Goal: Transaction & Acquisition: Download file/media

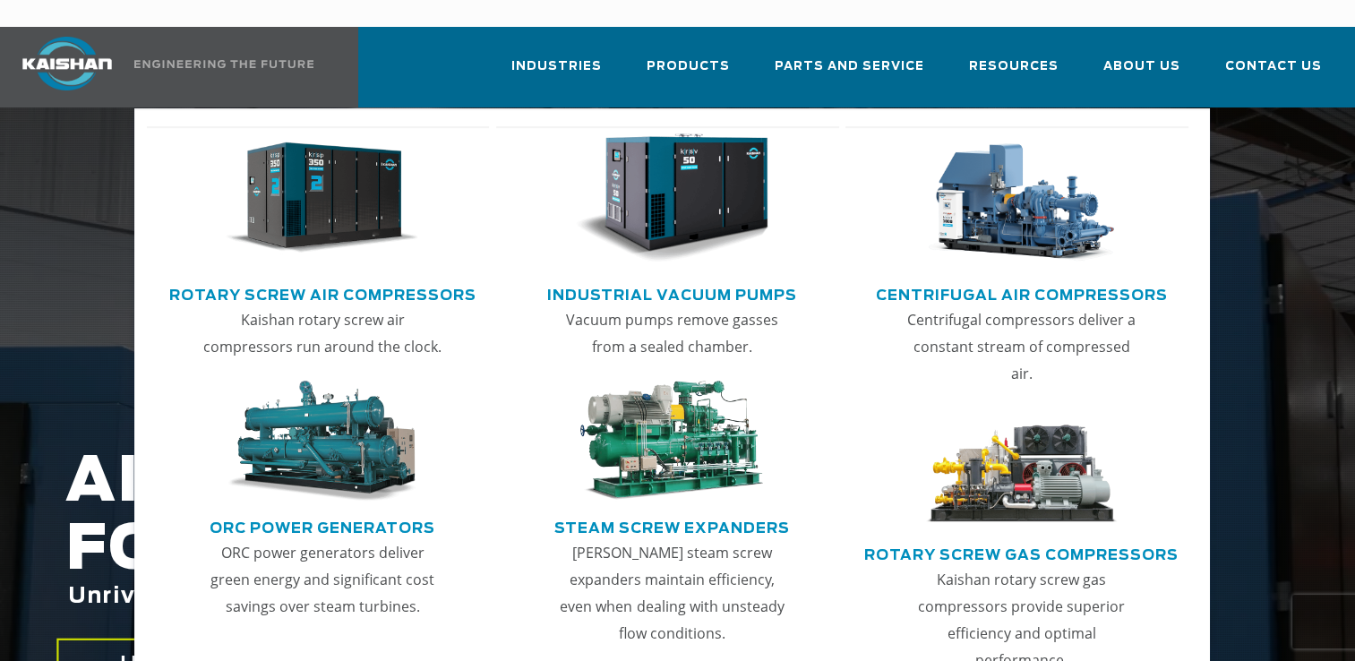
click at [448, 280] on link "Rotary Screw Air Compressors" at bounding box center [322, 293] width 307 height 27
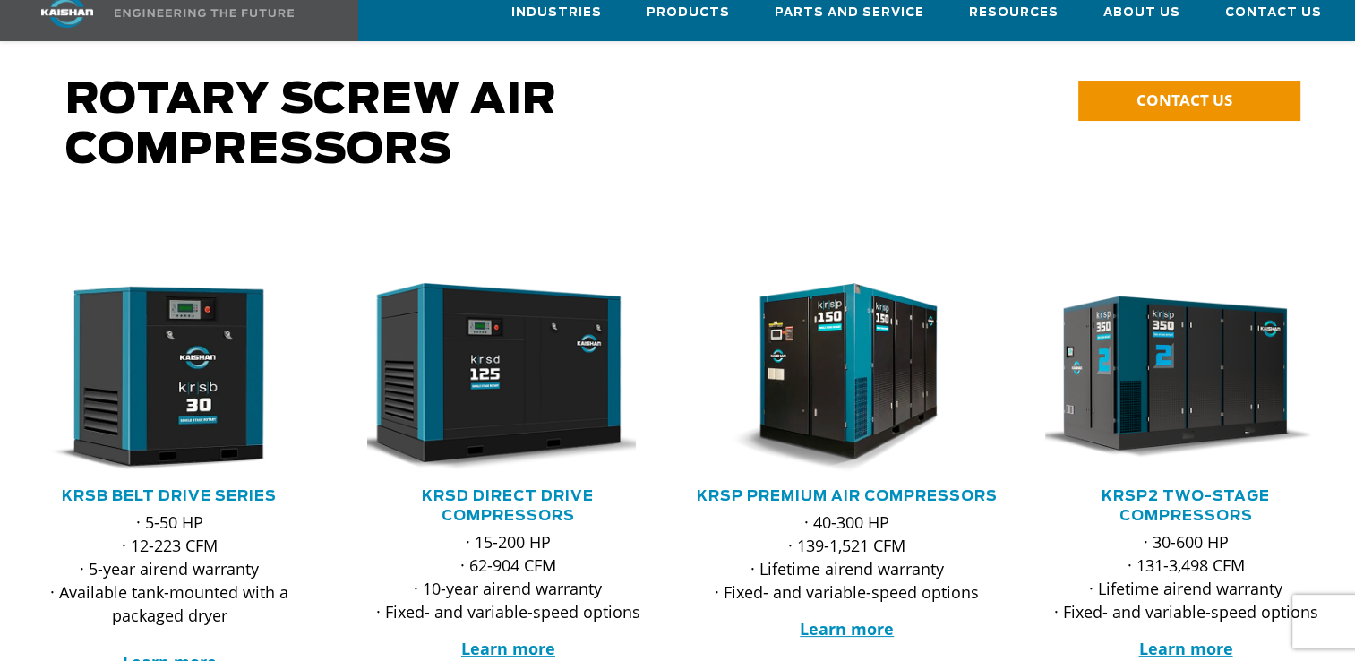
scroll to position [152, 0]
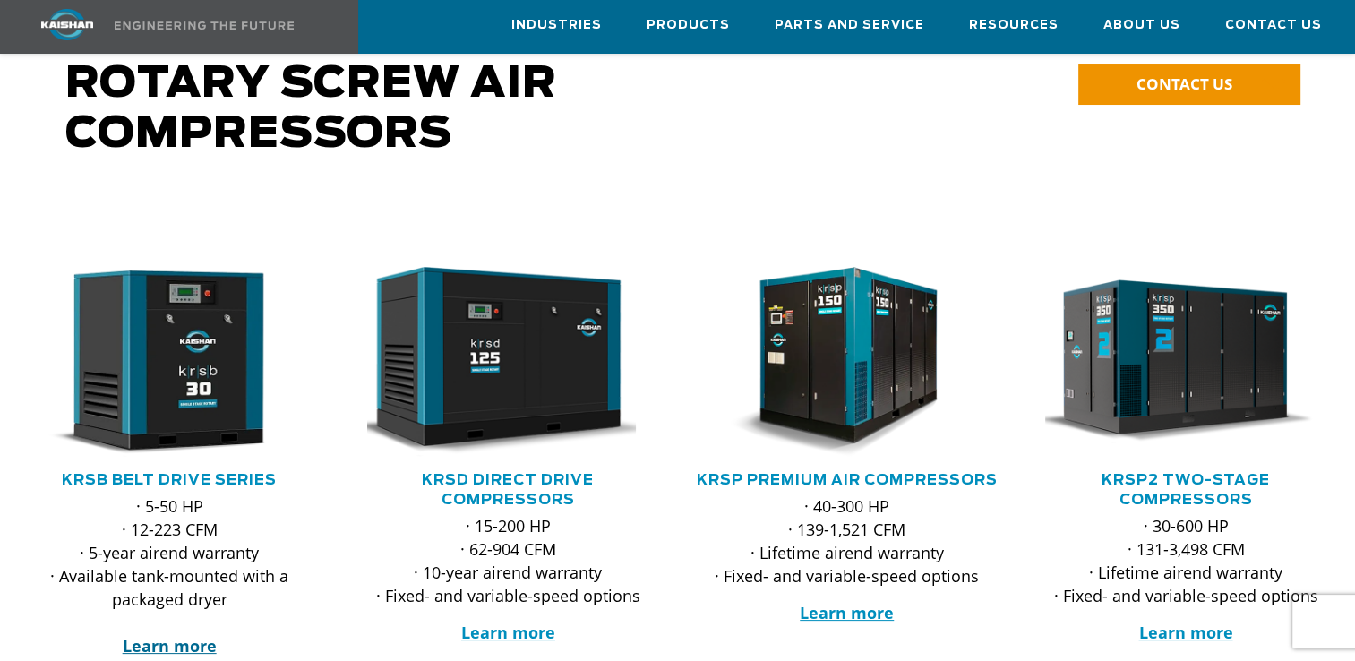
click at [159, 635] on strong "Learn more" at bounding box center [170, 646] width 94 height 22
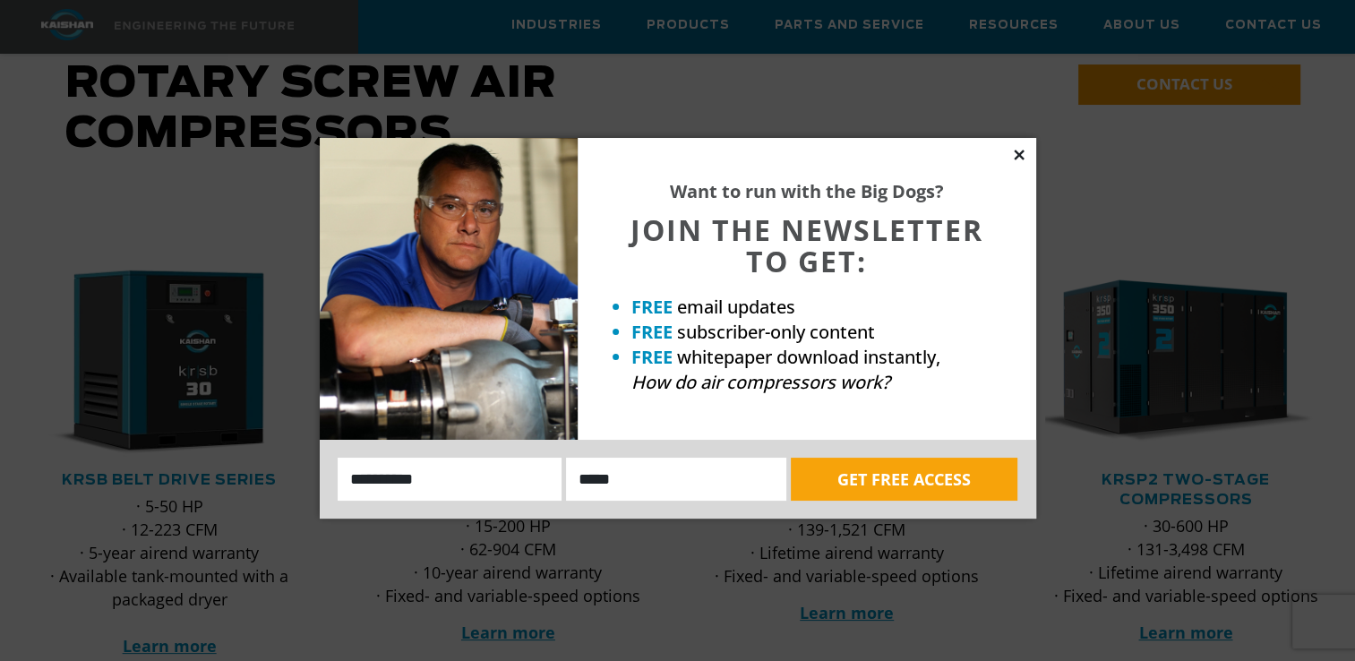
click at [1020, 151] on icon at bounding box center [1019, 155] width 16 height 16
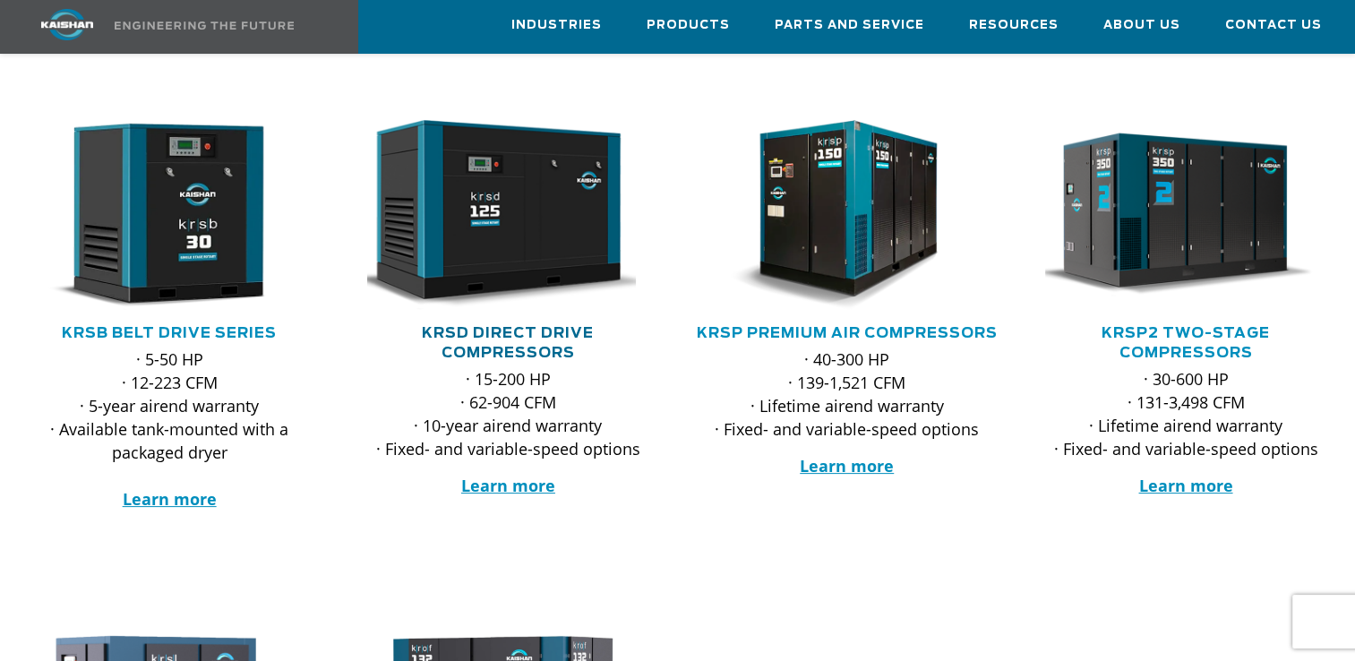
scroll to position [297, 0]
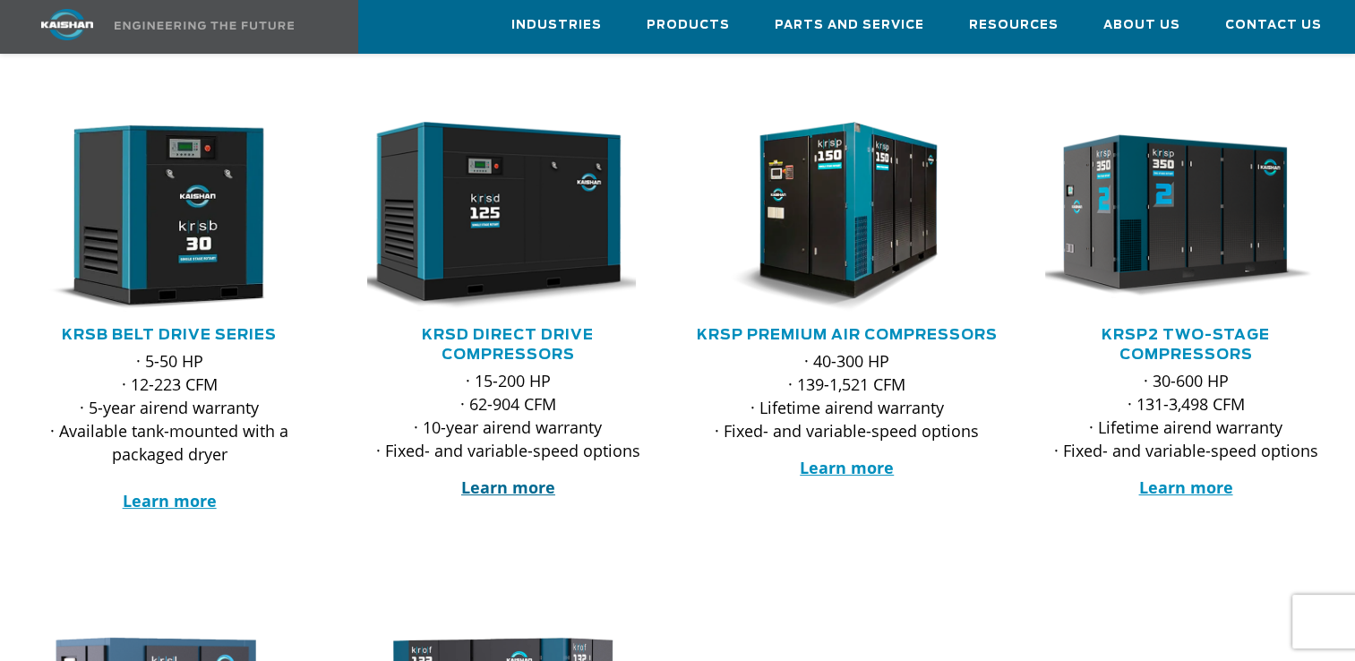
click at [495, 477] on strong "Learn more" at bounding box center [508, 488] width 94 height 22
click at [161, 490] on strong "Learn more" at bounding box center [170, 501] width 94 height 22
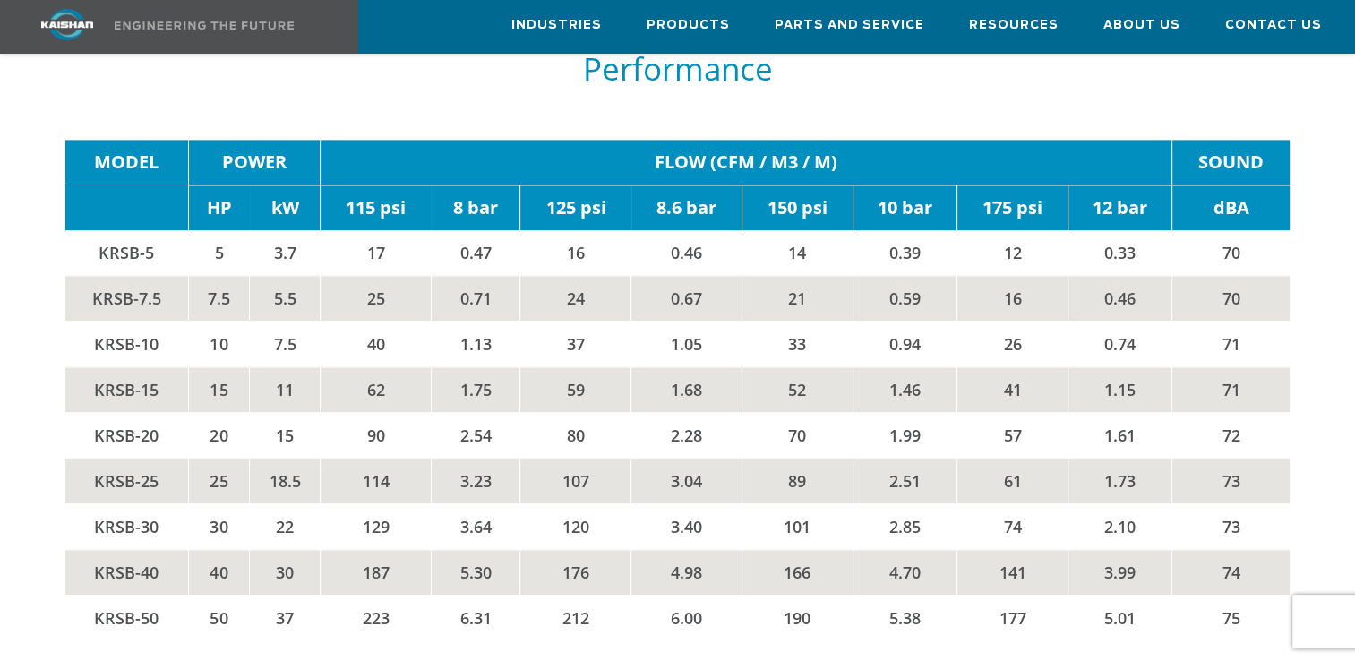
scroll to position [2751, 0]
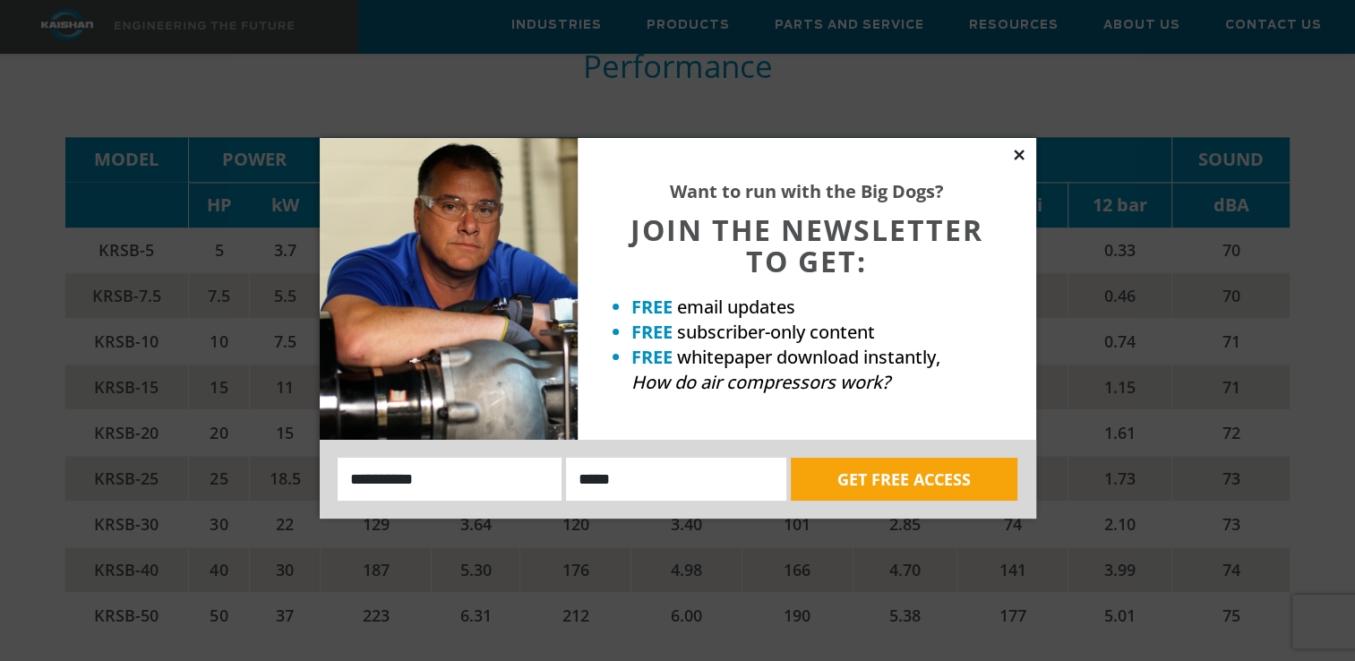
click at [1018, 152] on icon at bounding box center [1019, 155] width 10 height 10
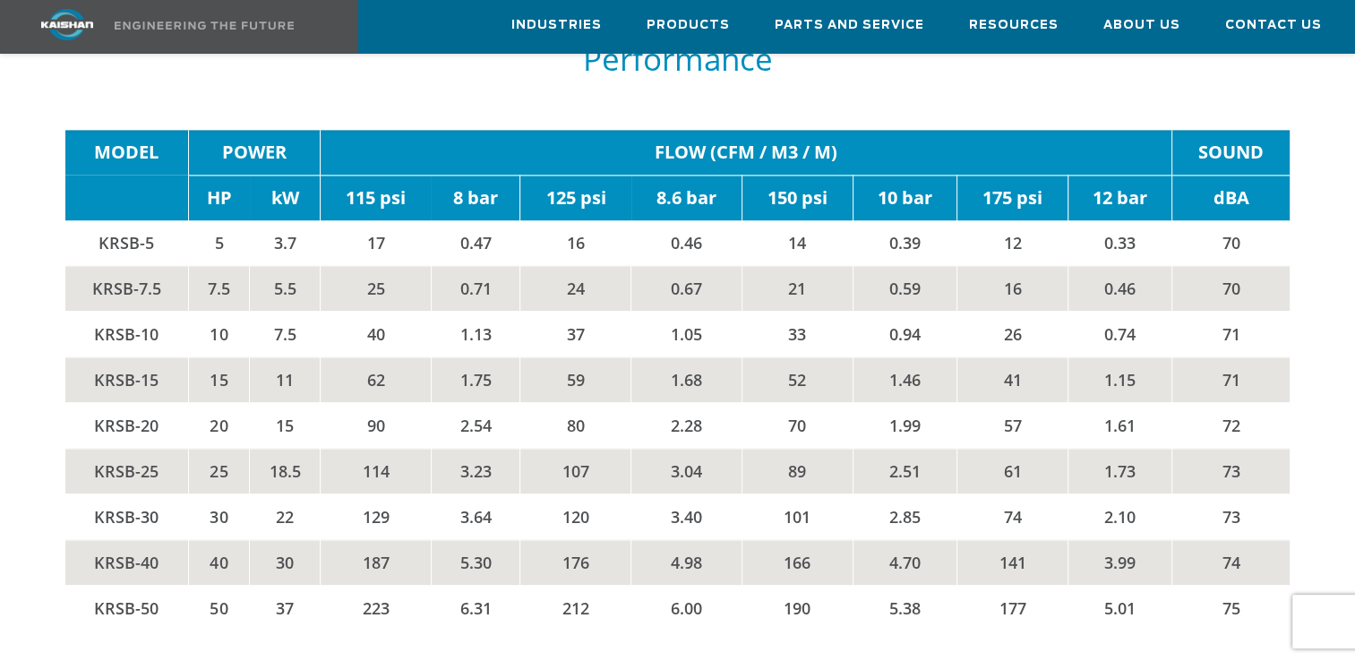
scroll to position [2770, 0]
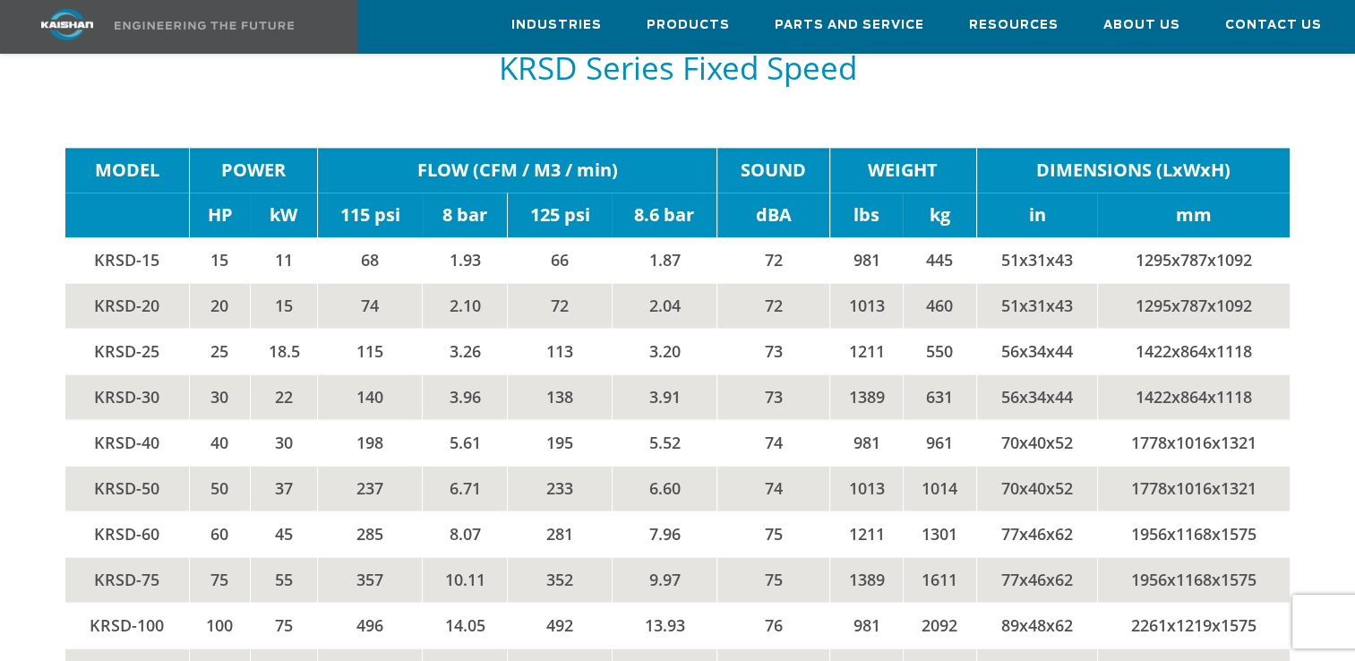
scroll to position [2751, 0]
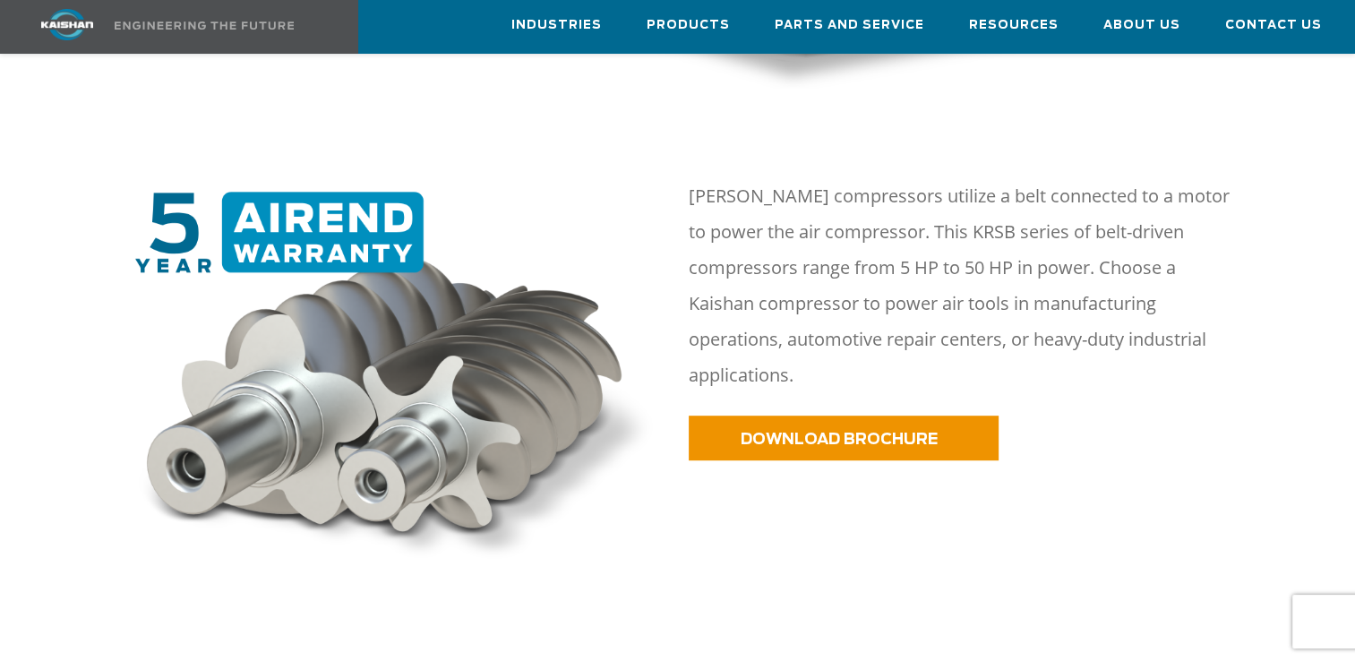
scroll to position [738, 0]
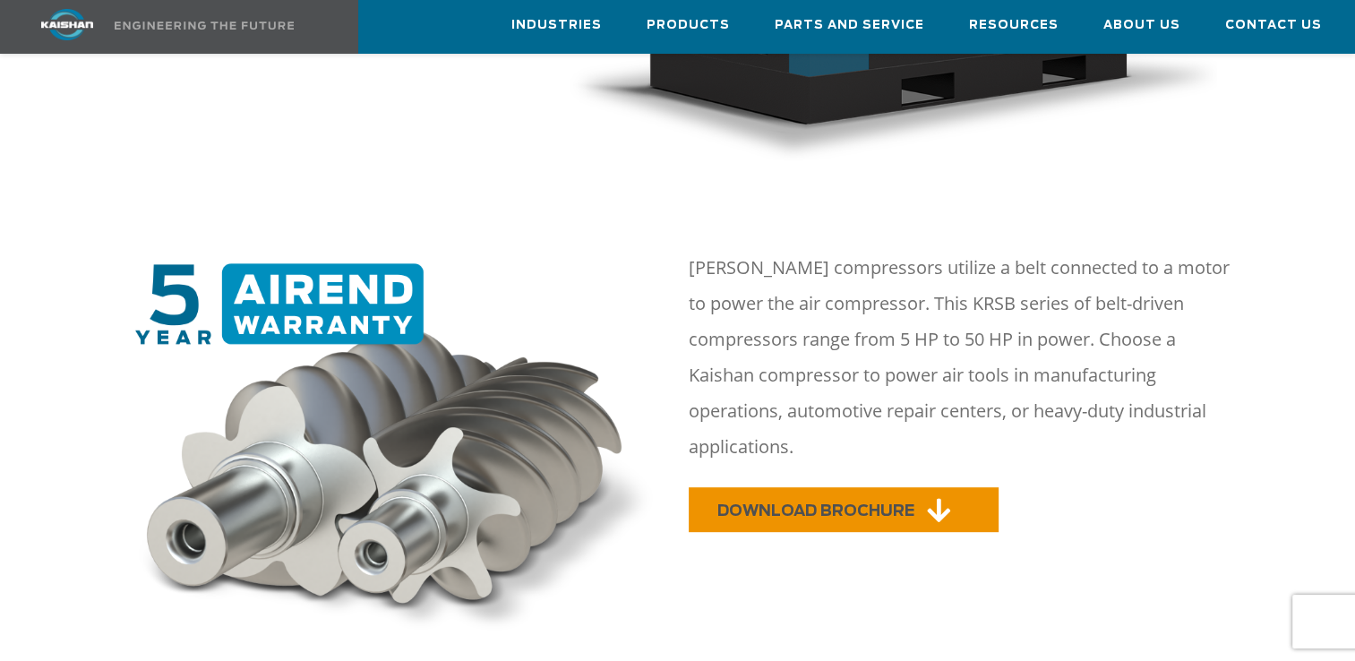
click at [758, 487] on link "DOWNLOAD BROCHURE" at bounding box center [844, 509] width 310 height 45
